Goal: Task Accomplishment & Management: Manage account settings

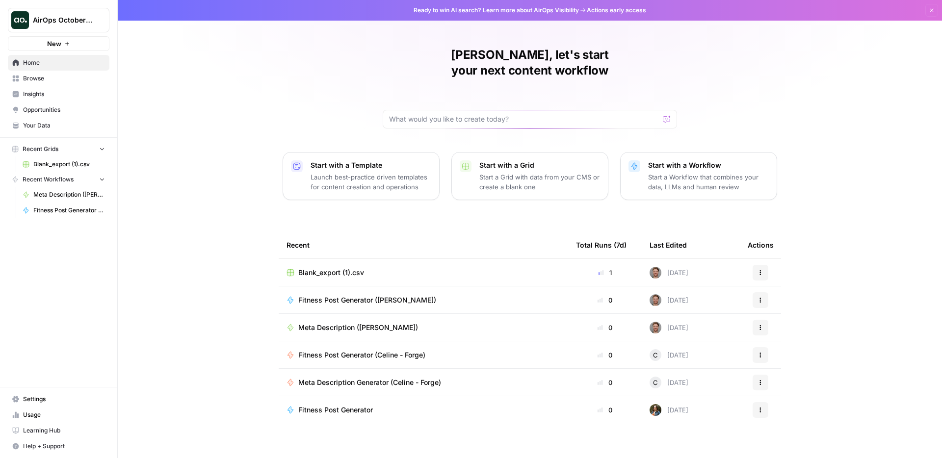
click at [45, 396] on span "Settings" at bounding box center [64, 399] width 82 height 9
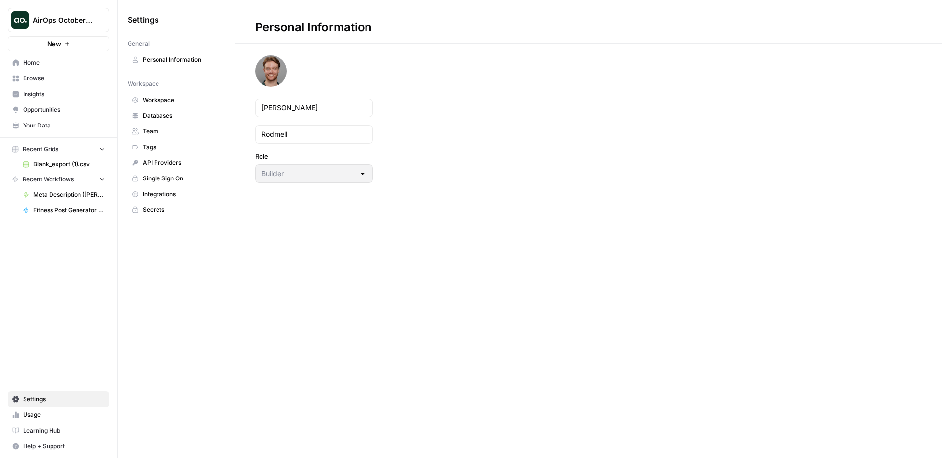
click at [179, 176] on span "Single Sign On" at bounding box center [182, 178] width 78 height 9
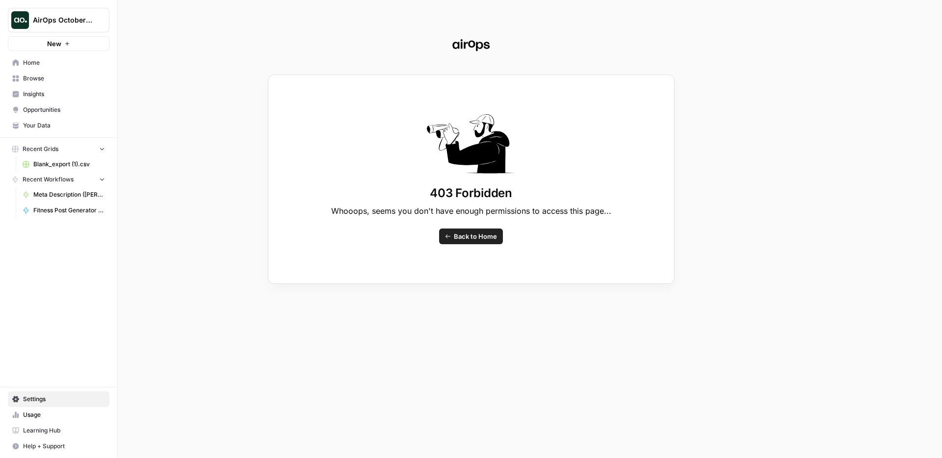
click at [54, 173] on div "403 Forbidden Whooops, seems you don't have enough permissions to access this p…" at bounding box center [471, 229] width 942 height 458
click at [46, 61] on div "403 Forbidden Whooops, seems you don't have enough permissions to access this p…" at bounding box center [471, 229] width 942 height 458
click at [30, 62] on div "403 Forbidden Whooops, seems you don't have enough permissions to access this p…" at bounding box center [471, 229] width 942 height 458
click at [480, 236] on span "Back to Home" at bounding box center [475, 237] width 43 height 10
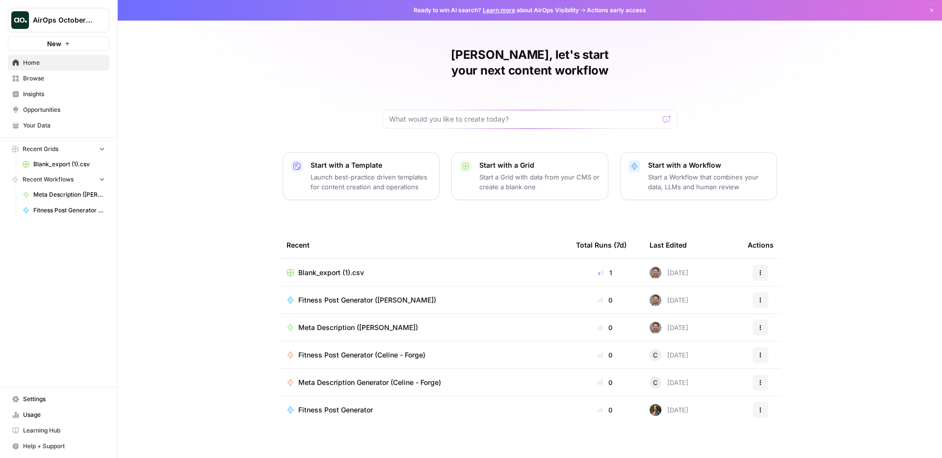
click at [63, 80] on span "Browse" at bounding box center [64, 78] width 82 height 9
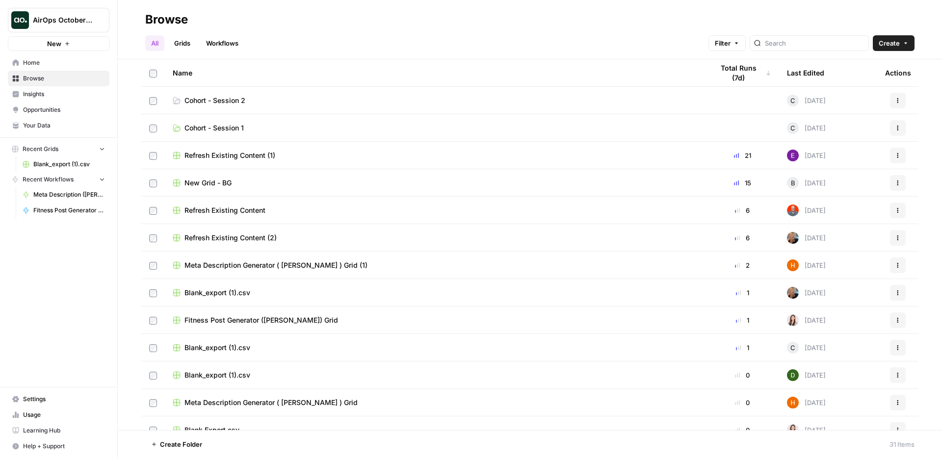
click at [236, 97] on span "Cohort - Session 2" at bounding box center [214, 101] width 61 height 10
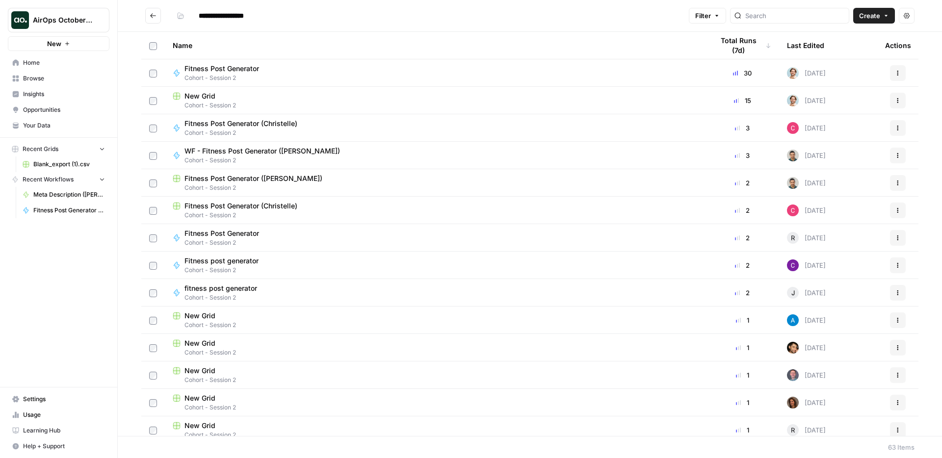
click at [33, 401] on span "Settings" at bounding box center [64, 399] width 82 height 9
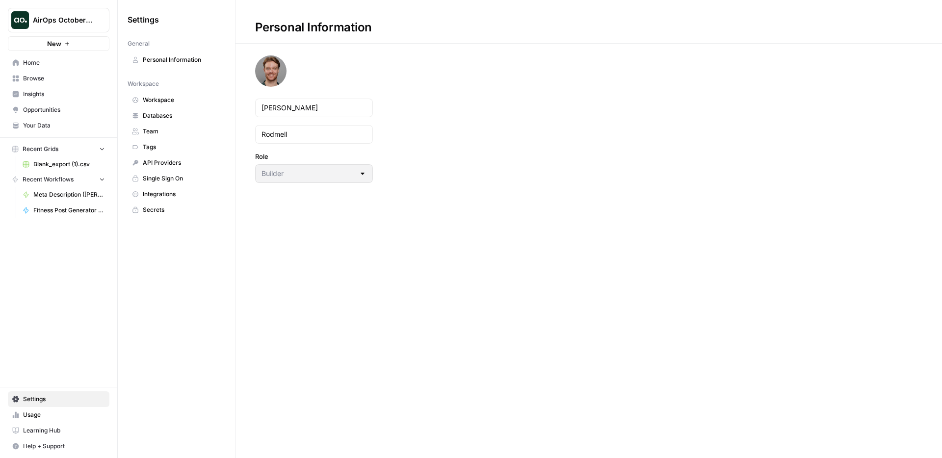
click at [39, 433] on span "Learning Hub" at bounding box center [64, 430] width 82 height 9
click at [186, 112] on span "Databases" at bounding box center [182, 115] width 78 height 9
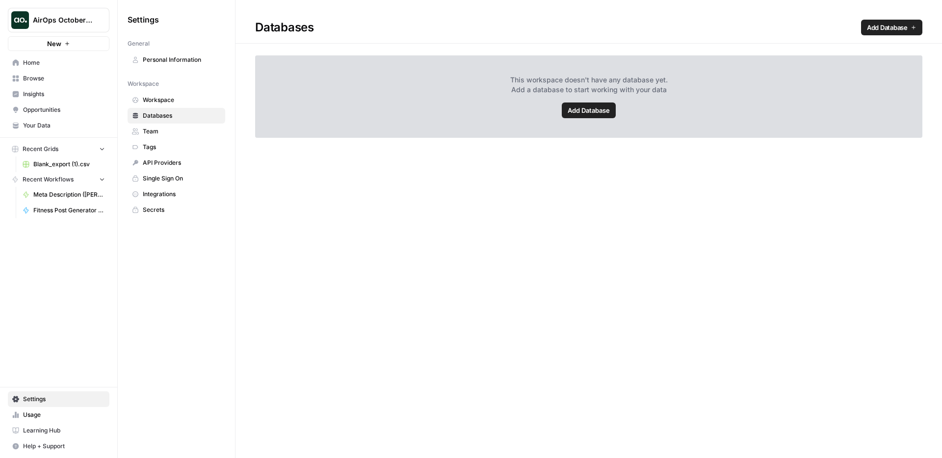
click at [190, 101] on span "Workspace" at bounding box center [182, 100] width 78 height 9
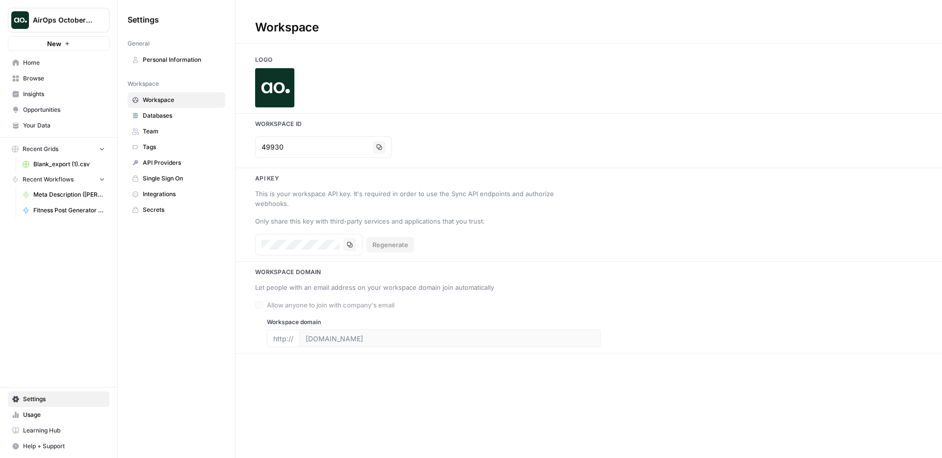
click at [39, 125] on span "Your Data" at bounding box center [64, 125] width 82 height 9
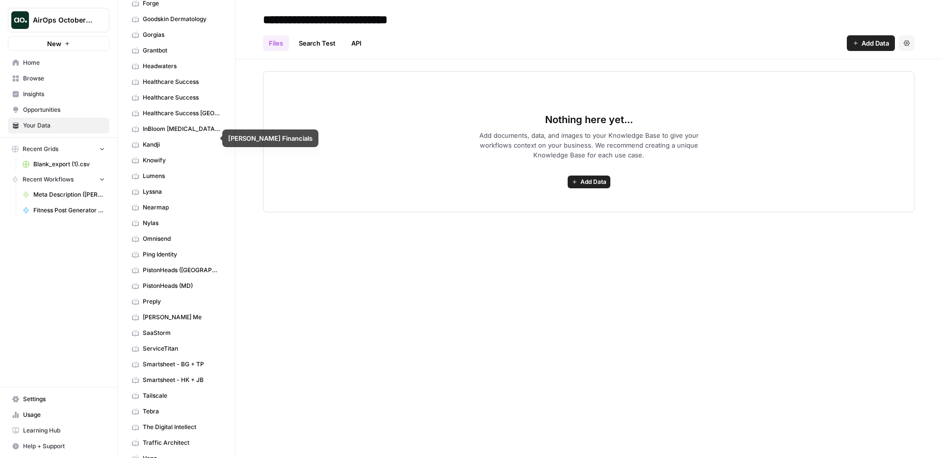
scroll to position [399, 0]
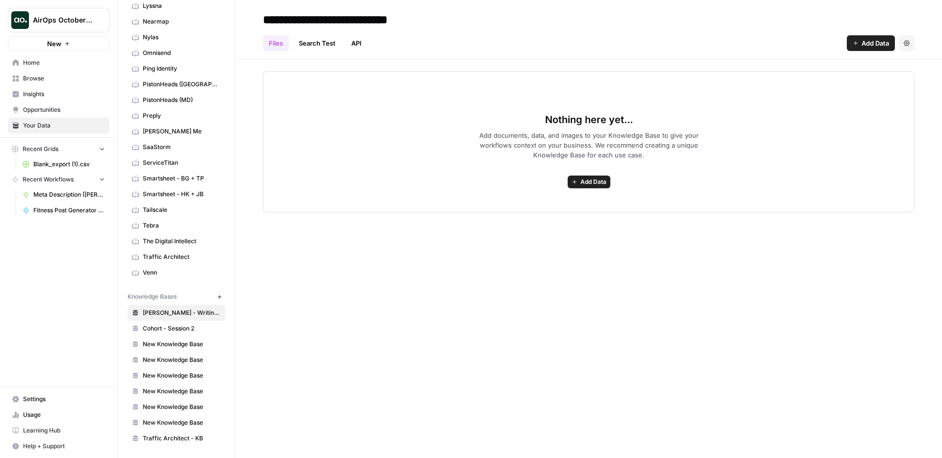
click at [179, 271] on span "Venn" at bounding box center [182, 272] width 78 height 9
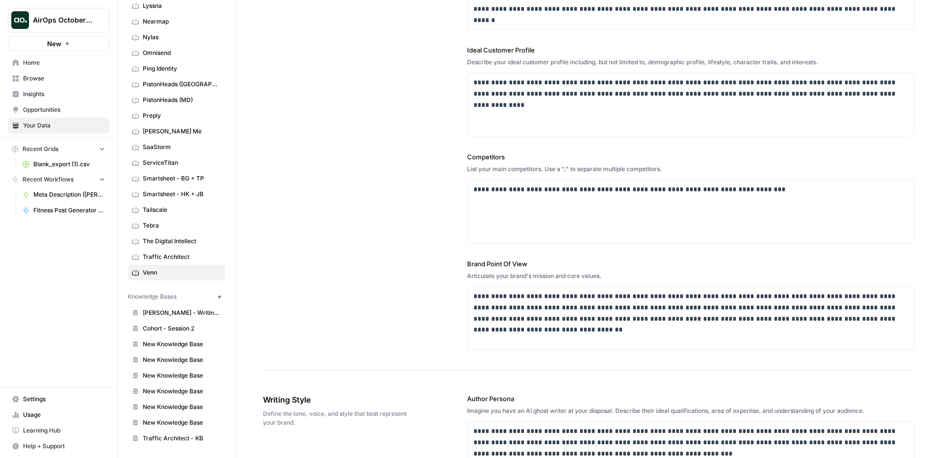
scroll to position [191, 0]
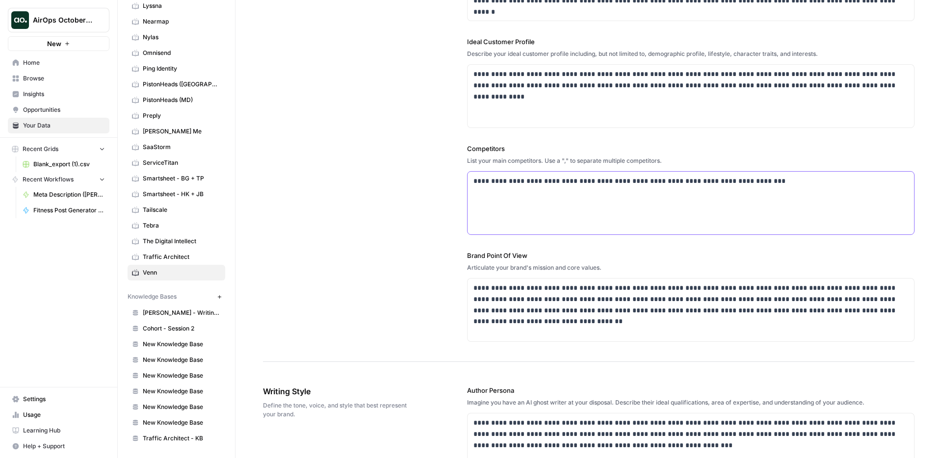
click at [529, 181] on p "**********" at bounding box center [687, 181] width 429 height 11
click at [490, 182] on p "**********" at bounding box center [687, 181] width 429 height 11
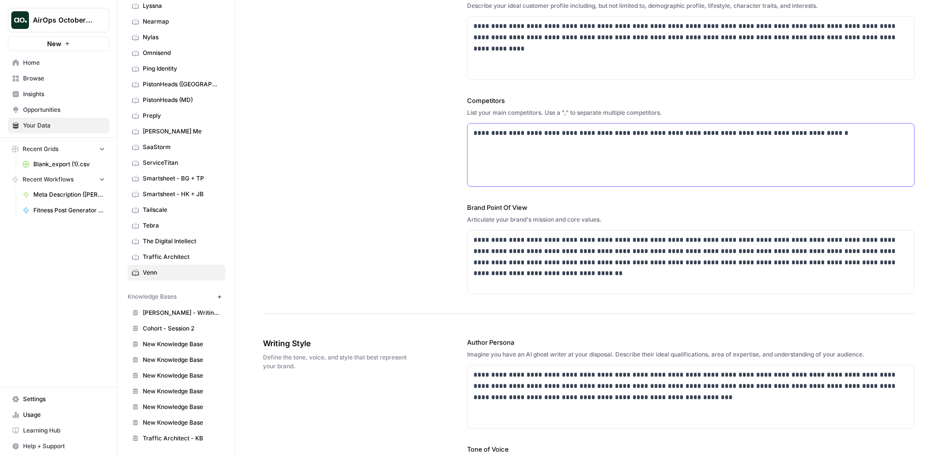
scroll to position [249, 0]
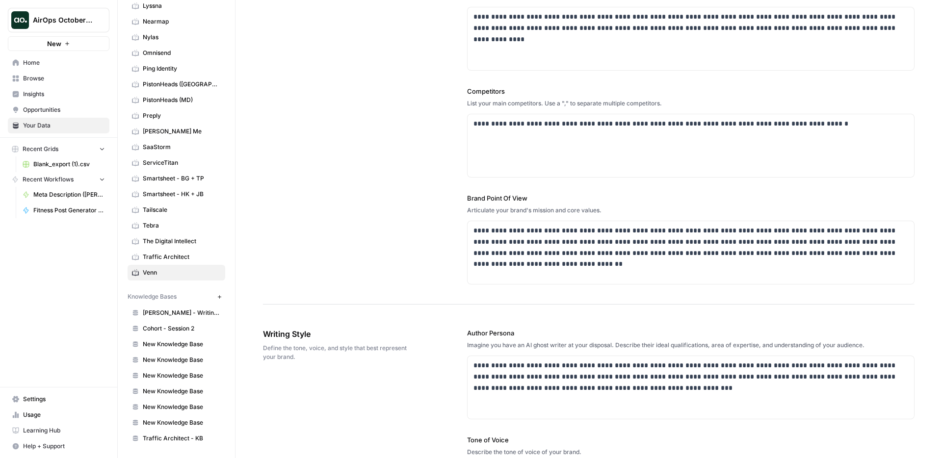
click at [462, 213] on div "**********" at bounding box center [589, 48] width 652 height 514
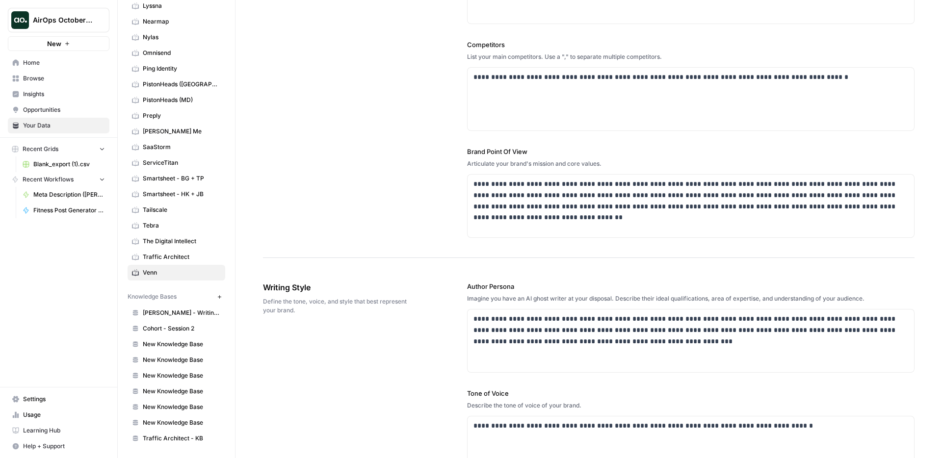
scroll to position [314, 0]
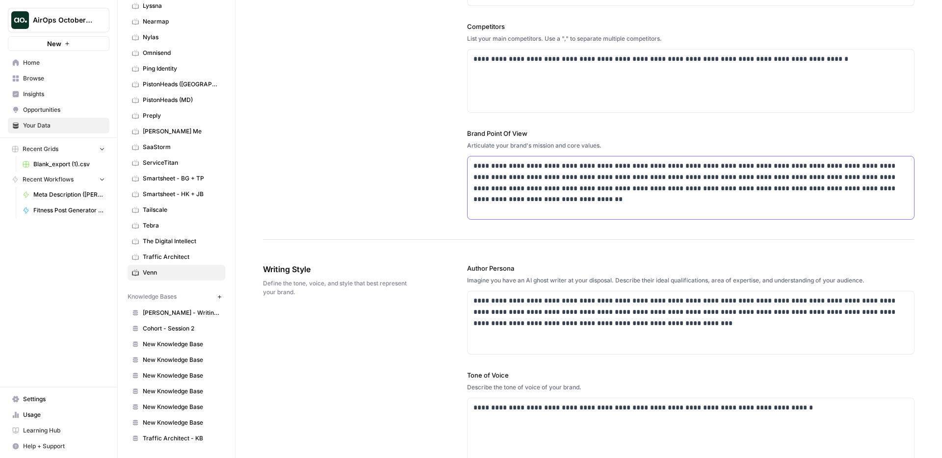
click at [566, 197] on p "**********" at bounding box center [687, 182] width 429 height 45
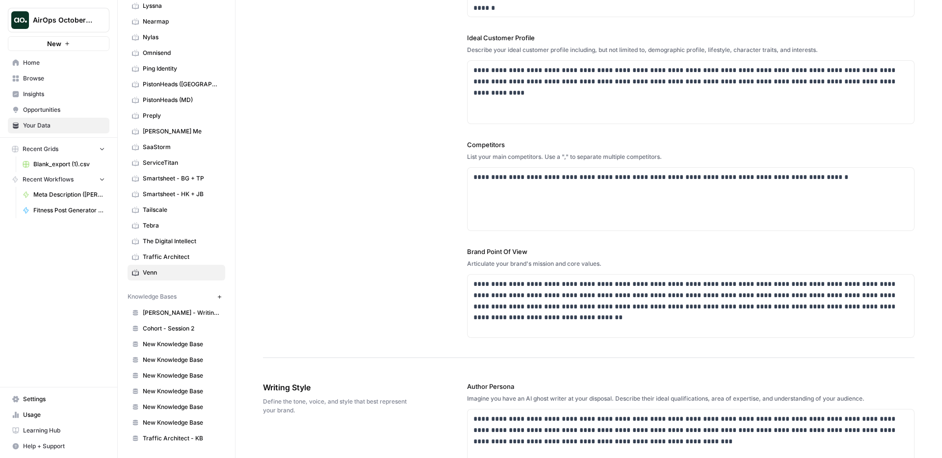
scroll to position [0, 0]
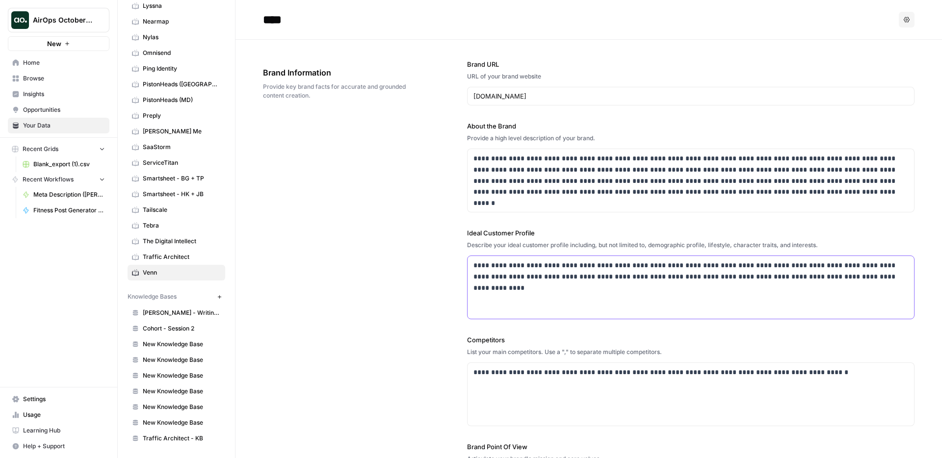
click at [874, 277] on p "**********" at bounding box center [687, 271] width 429 height 23
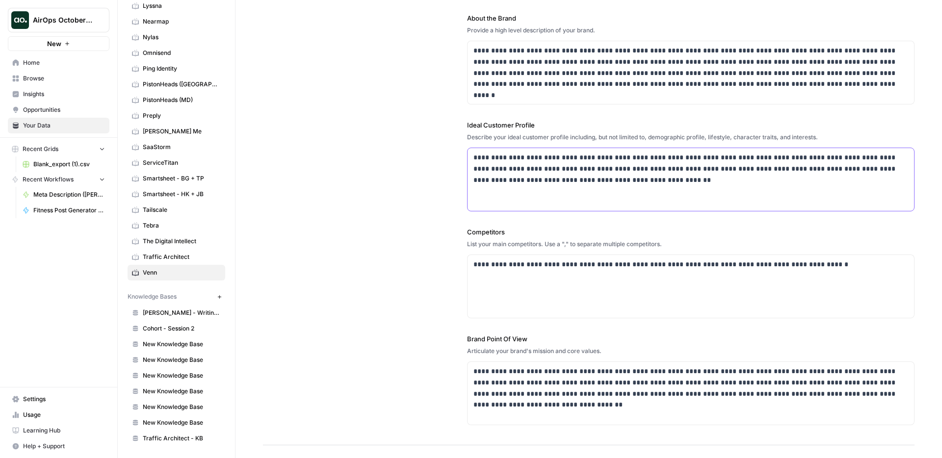
scroll to position [110, 0]
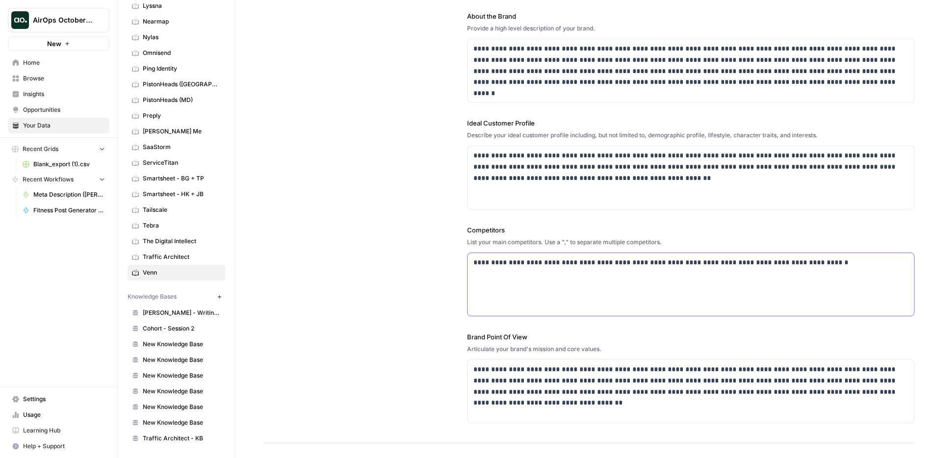
click at [486, 264] on p "**********" at bounding box center [687, 262] width 429 height 11
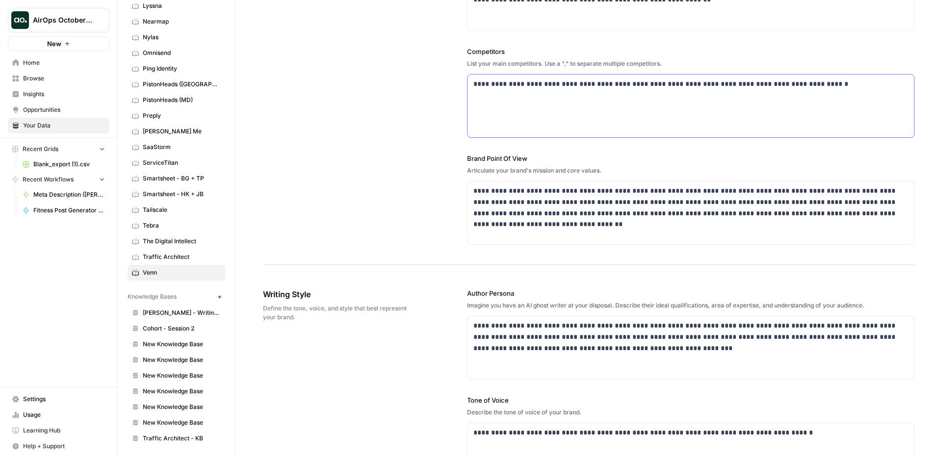
scroll to position [293, 0]
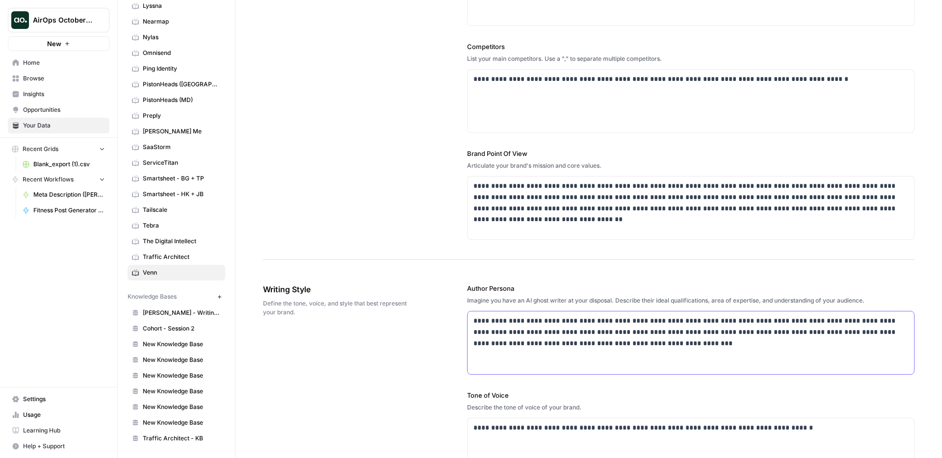
click at [662, 329] on p "**********" at bounding box center [687, 331] width 429 height 33
click at [643, 214] on p "**********" at bounding box center [687, 203] width 429 height 45
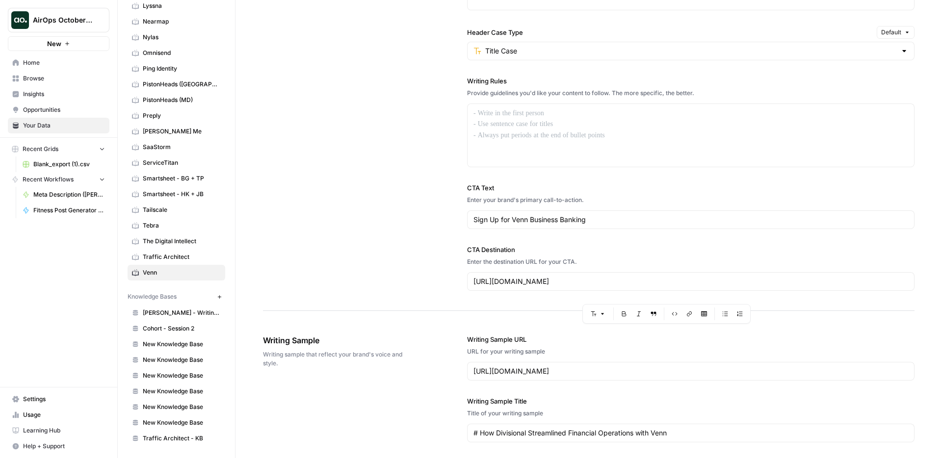
scroll to position [771, 0]
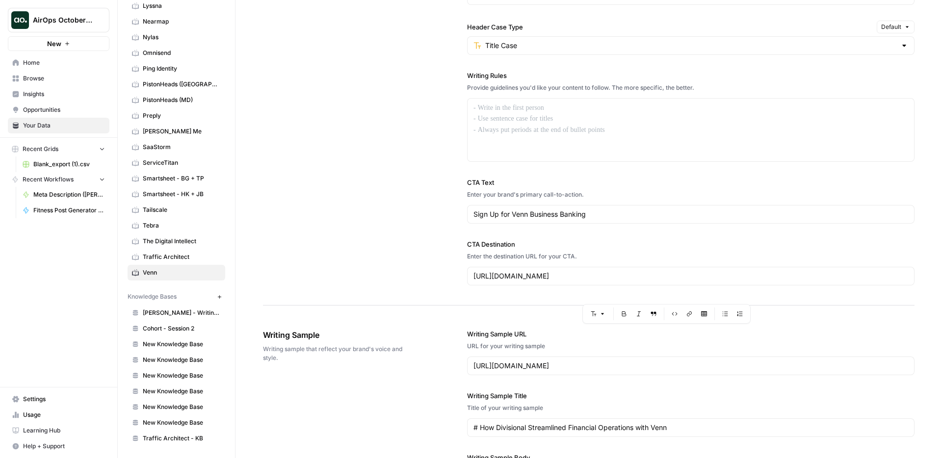
click at [589, 220] on div "Sign Up for Venn Business Banking" at bounding box center [690, 214] width 447 height 19
drag, startPoint x: 591, startPoint y: 217, endPoint x: 510, endPoint y: 211, distance: 81.7
click at [510, 211] on input "Sign Up for Venn Business Banking" at bounding box center [690, 215] width 435 height 10
type input "Sign Up for your Venn account"
click at [553, 276] on input "https://app.venn.ca/signup" at bounding box center [690, 276] width 435 height 10
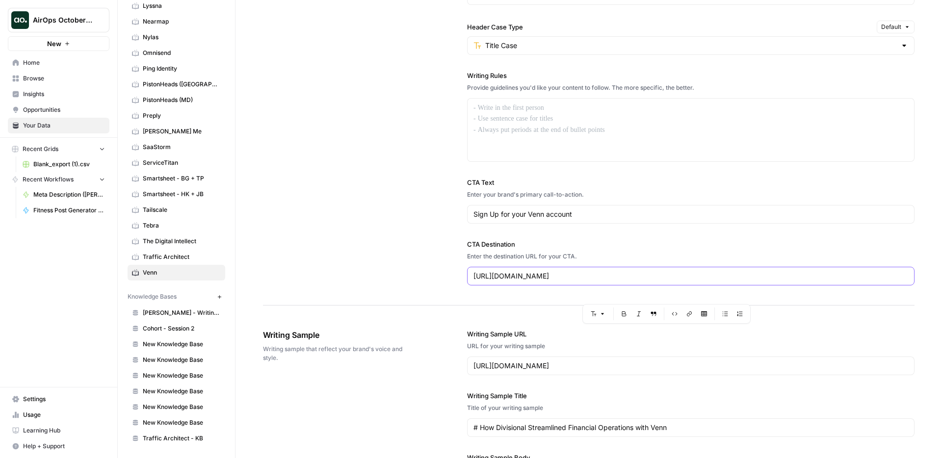
click at [553, 276] on input "https://app.venn.ca/signup" at bounding box center [690, 276] width 435 height 10
paste input "venn.ca"
type input "venn.ca"
click at [406, 287] on div "**********" at bounding box center [589, 46] width 652 height 519
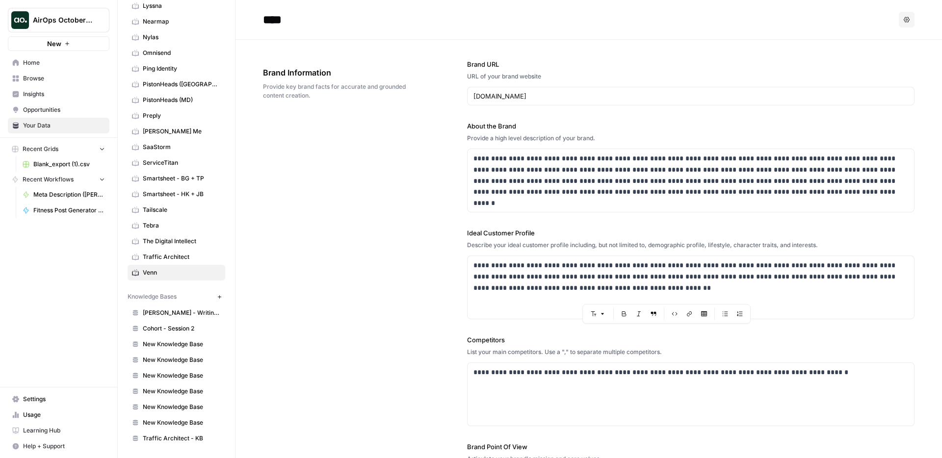
scroll to position [0, 0]
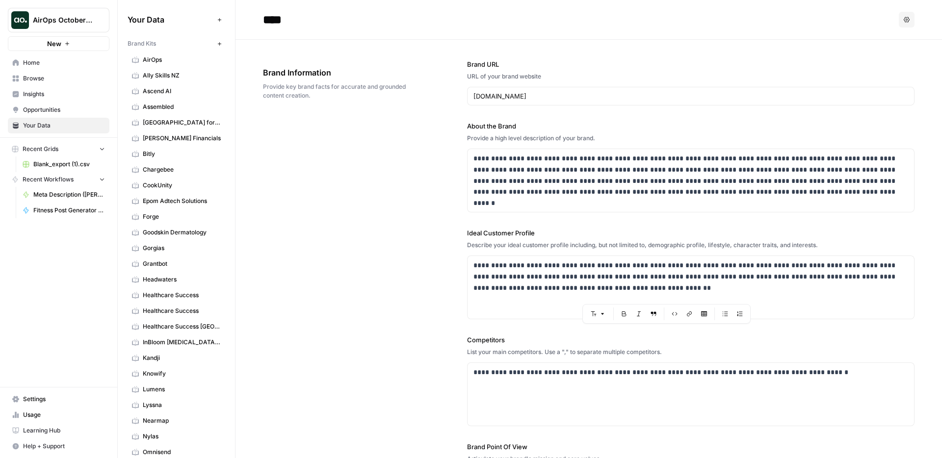
click at [75, 57] on link "Home" at bounding box center [59, 63] width 102 height 16
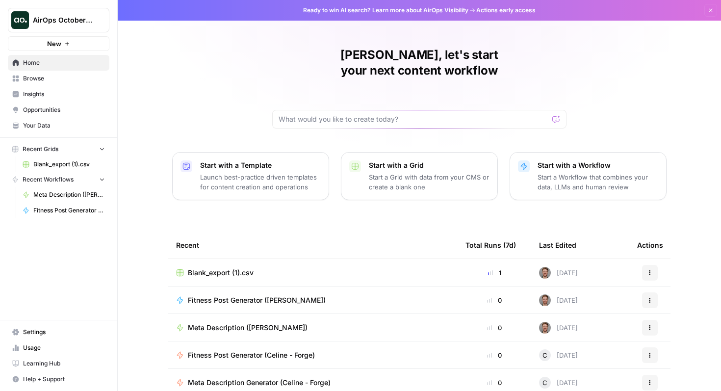
click at [81, 20] on span "AirOps October Cohort" at bounding box center [62, 20] width 59 height 10
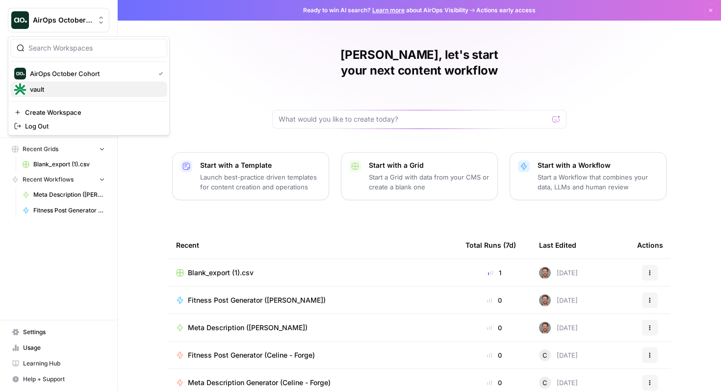
click at [66, 88] on div "vault" at bounding box center [88, 89] width 149 height 12
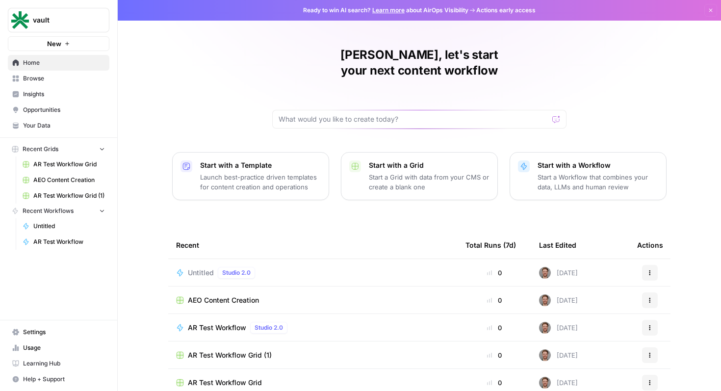
click at [44, 130] on span "Your Data" at bounding box center [64, 125] width 82 height 9
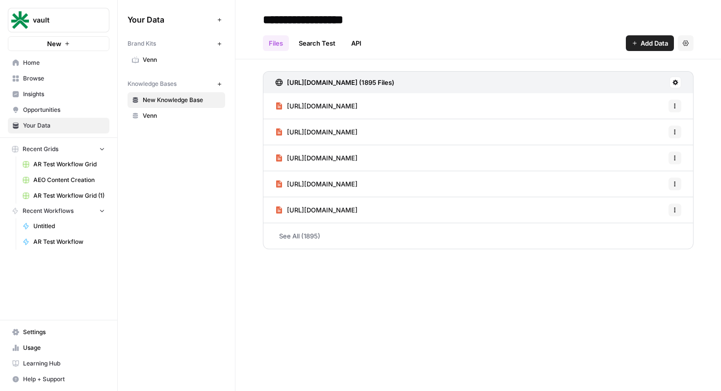
click at [184, 65] on link "Venn" at bounding box center [177, 60] width 98 height 16
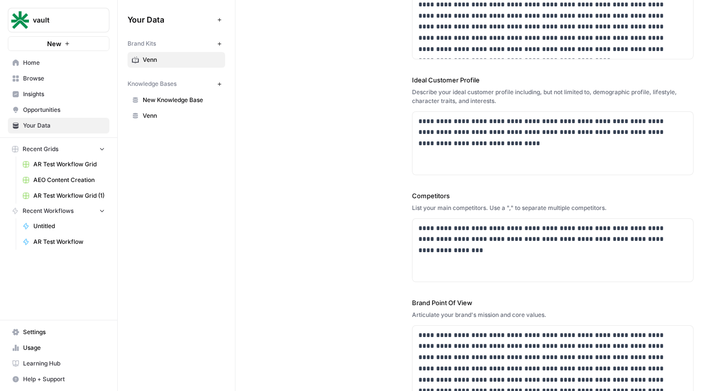
scroll to position [265, 0]
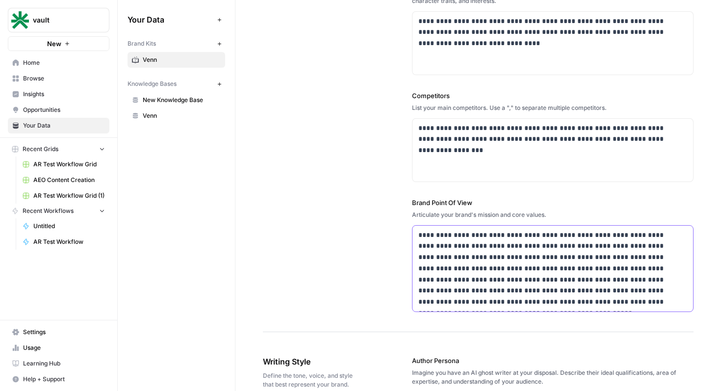
click at [511, 259] on p "**********" at bounding box center [550, 269] width 263 height 78
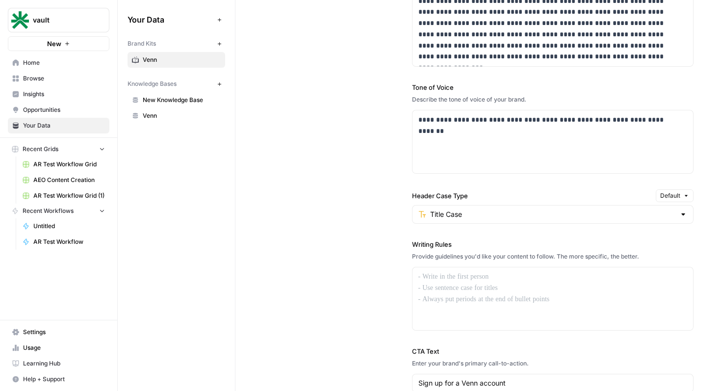
scroll to position [849, 0]
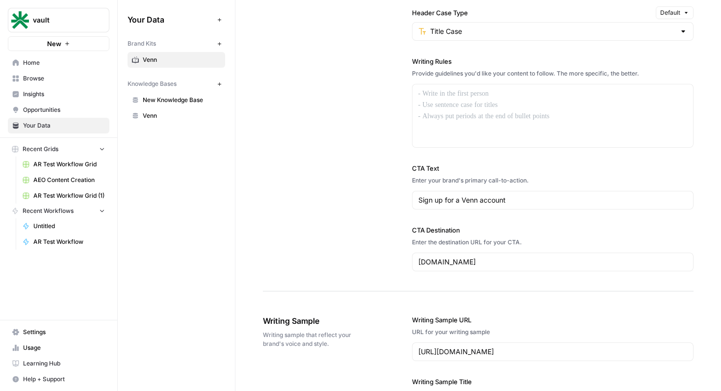
click at [472, 256] on div "venn.ca" at bounding box center [553, 262] width 282 height 19
click at [474, 260] on input "venn.ca" at bounding box center [553, 262] width 269 height 10
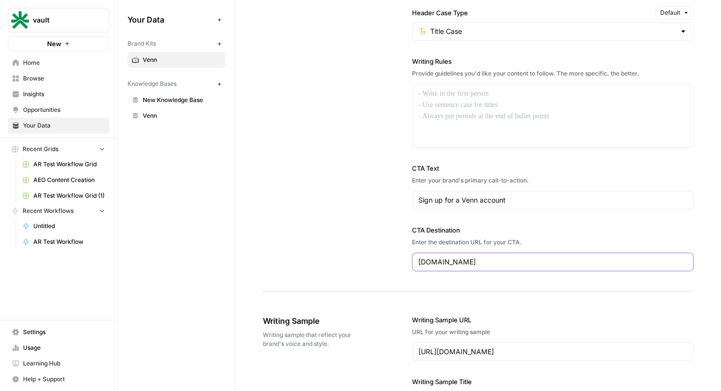
click at [474, 260] on input "venn.ca" at bounding box center [553, 262] width 269 height 10
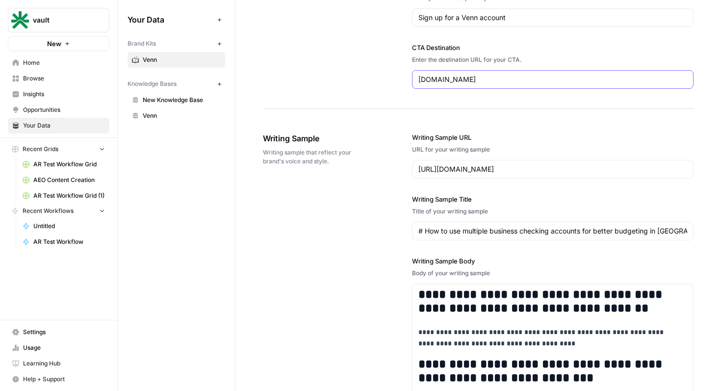
scroll to position [0, 0]
